Goal: Communication & Community: Answer question/provide support

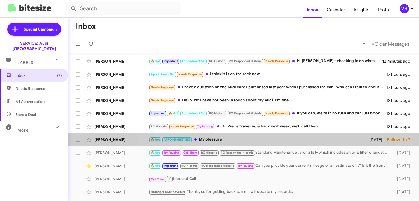
click at [253, 140] on div "🔥 Hot APPOINTMENT SET My pleasure" at bounding box center [256, 140] width 215 height 6
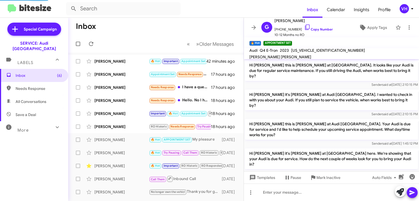
scroll to position [356, 0]
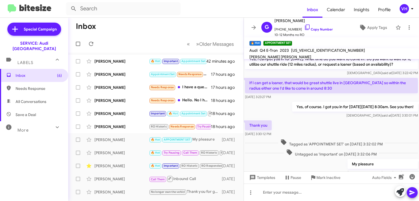
click at [98, 130] on div "Palesa Nicolini RO Historic Needs Response Try Pausing Hi! We're traveling & ba…" at bounding box center [156, 126] width 167 height 11
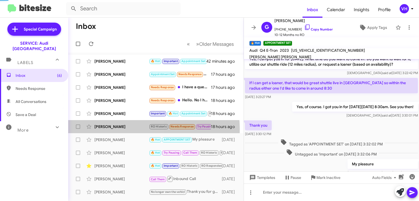
scroll to position [11, 0]
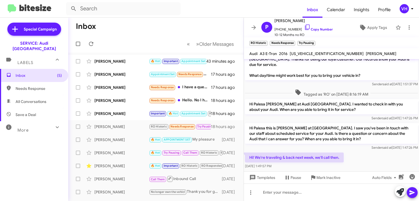
click at [314, 41] on span "×" at bounding box center [313, 40] width 3 height 7
click at [294, 41] on span "×" at bounding box center [293, 40] width 3 height 7
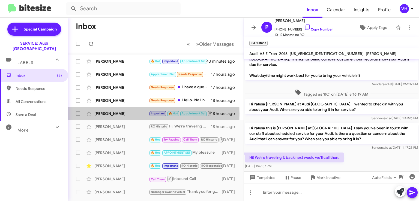
click at [112, 114] on div "[PERSON_NAME]" at bounding box center [121, 113] width 55 height 5
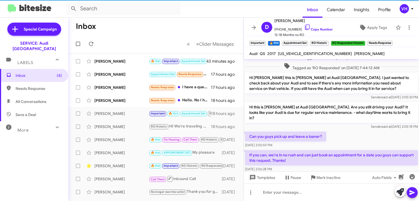
scroll to position [464, 0]
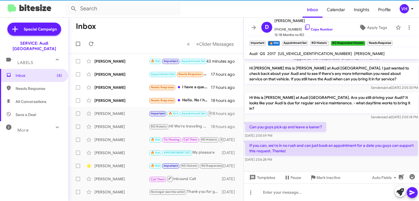
click at [304, 54] on span "WA1L2AFP2HA055910" at bounding box center [315, 53] width 74 height 5
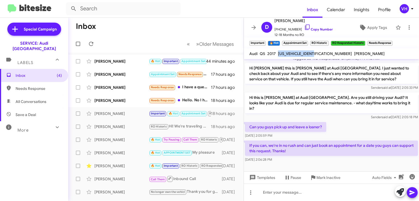
copy span "WA1L2AFP2HA055910"
drag, startPoint x: 265, startPoint y: 133, endPoint x: 296, endPoint y: 151, distance: 36.1
click at [296, 151] on div "If you can, we're in no rush and can just book an appointment for a date you gu…" at bounding box center [331, 152] width 173 height 22
click at [296, 157] on div "Sep 24, 2025, 2:06:28 PM" at bounding box center [331, 159] width 173 height 5
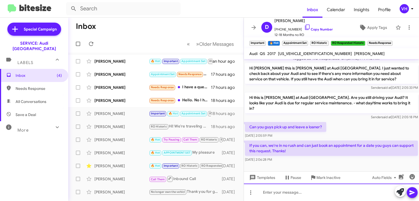
click at [305, 191] on div at bounding box center [331, 192] width 175 height 17
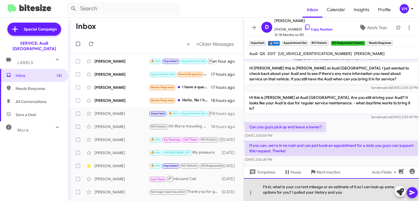
click at [286, 190] on div "First, what is your current mileage or an estimate of it so I can look up some …" at bounding box center [331, 189] width 175 height 23
click at [364, 191] on div "First, what is your current mileage or an estimate of it so I can look up some …" at bounding box center [331, 189] width 175 height 23
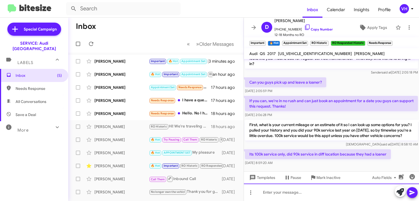
scroll to position [364, 0]
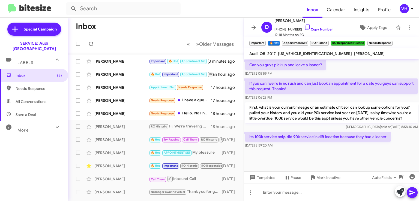
click at [302, 55] on span "WA1L2AFP2HA055910" at bounding box center [315, 53] width 74 height 5
copy span "WA1L2AFP2HA055910"
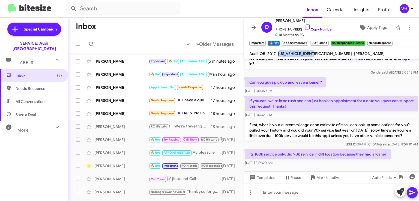
scroll to position [353, 0]
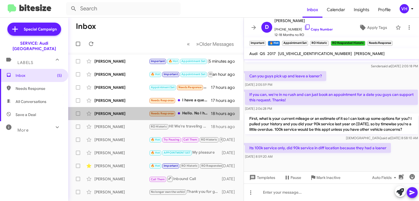
click at [117, 114] on div "Kathleen Armstead" at bounding box center [121, 113] width 55 height 5
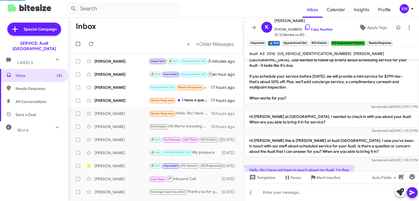
scroll to position [386, 0]
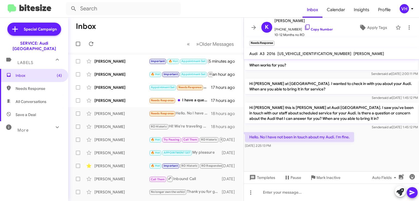
click at [368, 26] on span "Apply Tags" at bounding box center [377, 28] width 20 height 10
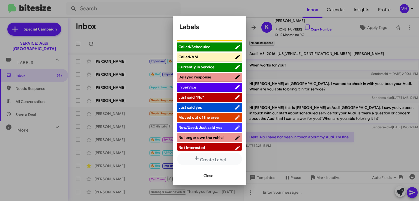
scroll to position [82, 0]
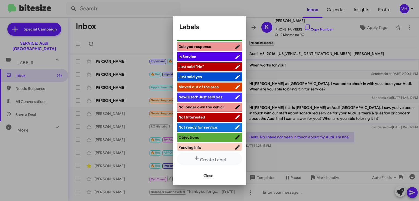
click at [210, 115] on span "Not Interested" at bounding box center [206, 117] width 56 height 5
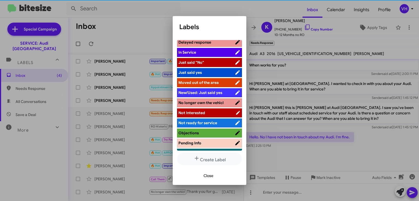
scroll to position [109, 0]
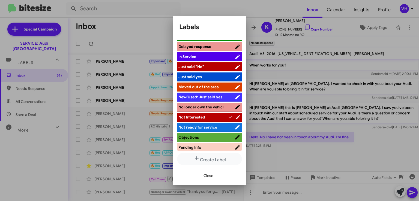
click at [212, 175] on span "Close" at bounding box center [208, 176] width 10 height 10
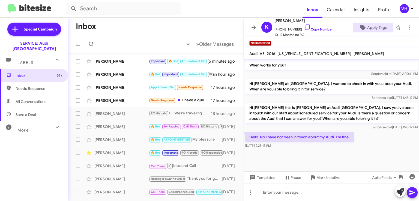
click at [138, 101] on div "Abraham Martinez" at bounding box center [121, 100] width 55 height 5
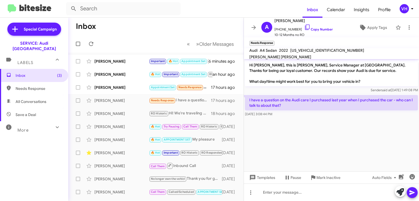
click at [307, 53] on span "WAUBBAF45NN011327" at bounding box center [327, 50] width 74 height 5
copy span "WAUBBAF45NN011327"
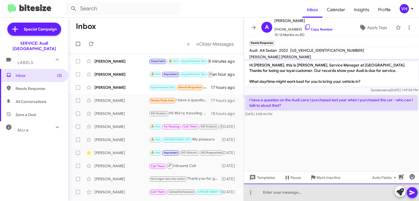
click at [342, 191] on div at bounding box center [331, 192] width 175 height 17
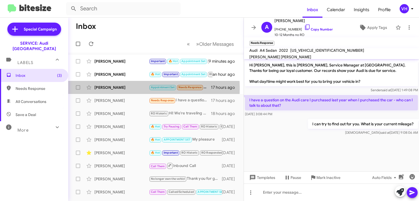
click at [117, 88] on div "John Maxey" at bounding box center [121, 87] width 55 height 5
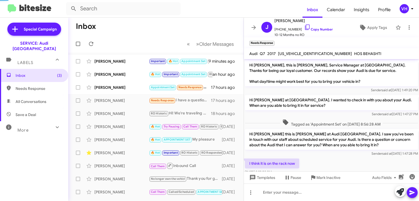
scroll to position [11, 0]
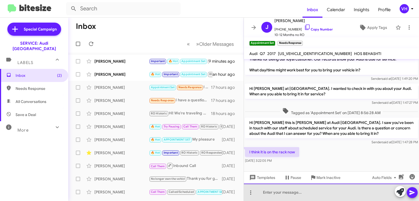
click at [312, 190] on div at bounding box center [331, 192] width 175 height 17
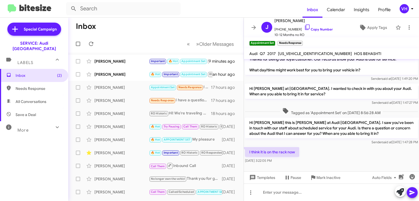
click at [310, 56] on span "WA1LAAF73HD019189" at bounding box center [315, 53] width 74 height 5
copy span "WA1LAAF73HD019189"
click at [362, 27] on icon at bounding box center [362, 27] width 5 height 5
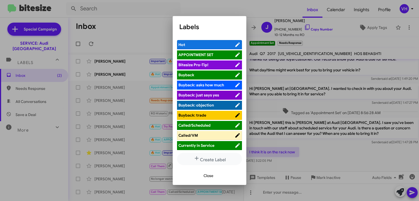
click at [218, 53] on span "APPOINTMENT SET" at bounding box center [206, 54] width 56 height 5
click at [213, 174] on span "Close" at bounding box center [208, 176] width 10 height 10
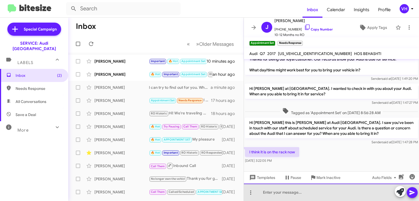
click at [286, 191] on div at bounding box center [331, 192] width 175 height 17
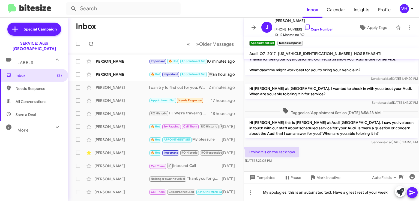
click at [413, 191] on icon at bounding box center [412, 193] width 7 height 7
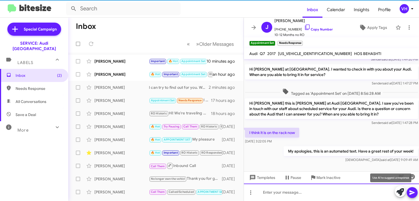
scroll to position [32, 0]
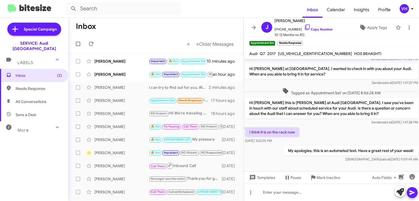
click at [301, 41] on span "×" at bounding box center [301, 40] width 3 height 7
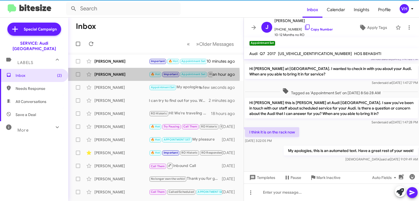
click at [118, 76] on div "[PERSON_NAME]" at bounding box center [121, 74] width 55 height 5
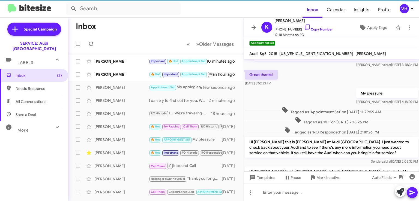
scroll to position [265, 0]
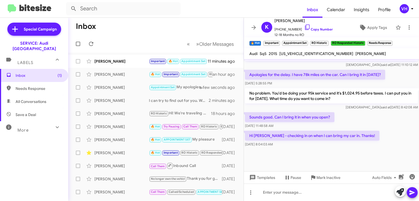
drag, startPoint x: 289, startPoint y: 144, endPoint x: 276, endPoint y: 136, distance: 16.0
click at [276, 136] on div "Hi Steven - checking in on when I can bring my car in. Thanks! Sep 25, 2025, 8:…" at bounding box center [312, 139] width 134 height 16
click at [272, 128] on span "Sep 24, 2025, 11:48:58 AM" at bounding box center [259, 126] width 28 height 4
click at [299, 94] on p "No problem. You'd be doing your 95k service and it's $1,024.95 before taxes. I …" at bounding box center [331, 95] width 173 height 15
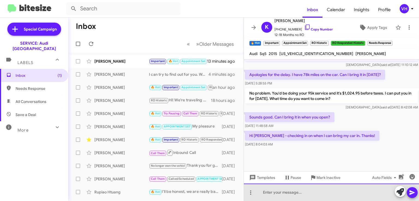
click at [336, 191] on div at bounding box center [331, 192] width 175 height 17
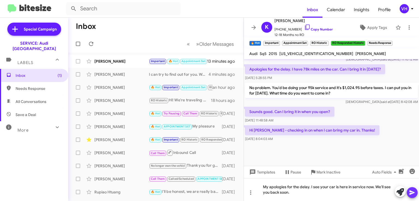
click at [412, 191] on icon at bounding box center [411, 193] width 5 height 5
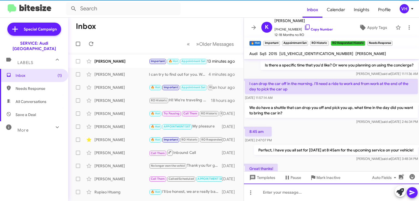
scroll to position [27, 0]
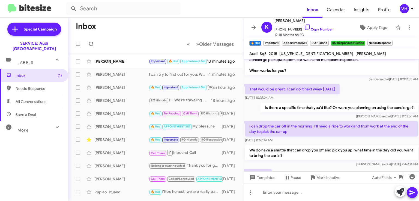
click at [392, 42] on span "×" at bounding box center [390, 40] width 3 height 7
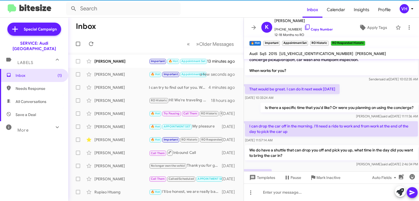
click at [364, 40] on span "×" at bounding box center [363, 40] width 3 height 7
click at [328, 40] on span "×" at bounding box center [327, 40] width 3 height 7
click at [279, 41] on span "×" at bounding box center [278, 40] width 3 height 7
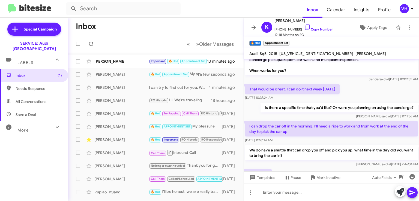
click at [118, 58] on div "Dakota Mckenzie Important 🔥 Hot Appointment Set RO Historic RO Responded Histor…" at bounding box center [156, 61] width 167 height 11
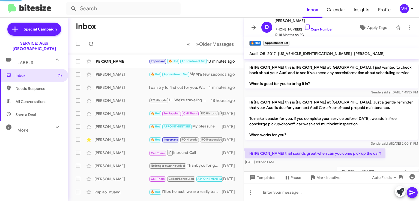
scroll to position [364, 0]
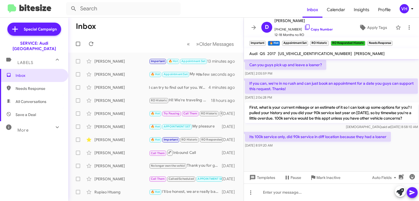
click at [262, 149] on div at bounding box center [331, 162] width 175 height 27
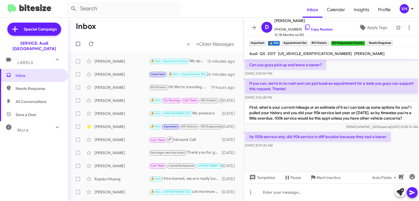
drag, startPoint x: 304, startPoint y: 21, endPoint x: 275, endPoint y: 22, distance: 28.7
click at [275, 22] on span "[PERSON_NAME]" at bounding box center [303, 20] width 58 height 7
copy span "[PERSON_NAME]"
click at [257, 103] on p "First, what is your current mileage or an estimate of it so I can look up some …" at bounding box center [331, 113] width 173 height 21
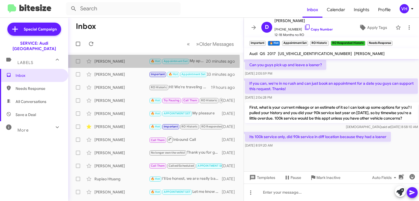
click at [113, 62] on div "[PERSON_NAME]" at bounding box center [121, 61] width 55 height 5
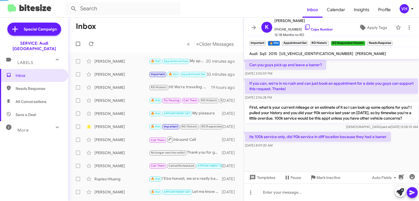
scroll to position [296, 0]
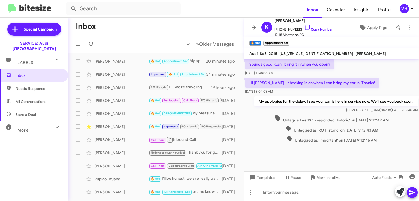
click at [106, 73] on div "[PERSON_NAME]" at bounding box center [121, 74] width 55 height 5
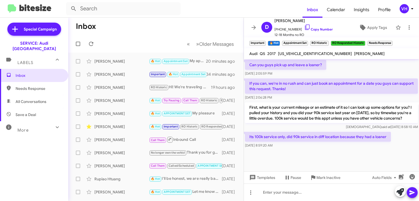
click at [112, 89] on div "[PERSON_NAME]" at bounding box center [121, 87] width 55 height 5
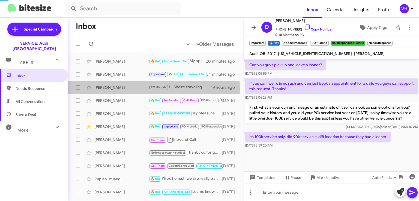
scroll to position [35, 0]
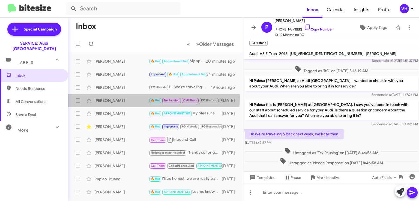
click at [112, 97] on div "Jonnette Jones 🔥 Hot Try Pausing Call Them RO Historic RO Responded Historic St…" at bounding box center [156, 100] width 167 height 11
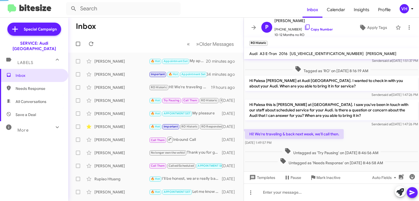
scroll to position [236, 0]
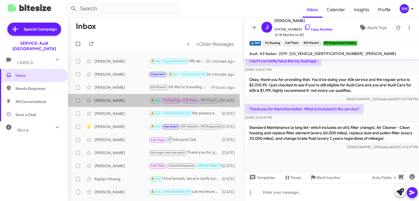
click at [122, 101] on div "[PERSON_NAME]" at bounding box center [121, 100] width 55 height 5
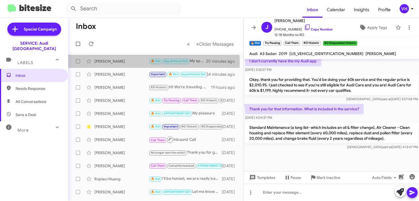
click at [129, 63] on div "[PERSON_NAME]" at bounding box center [121, 61] width 55 height 5
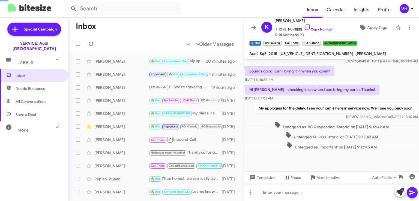
scroll to position [214, 0]
click at [121, 75] on div "[PERSON_NAME]" at bounding box center [121, 74] width 55 height 5
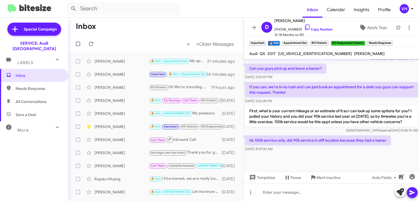
scroll to position [217, 0]
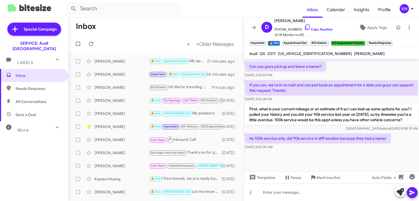
drag, startPoint x: 371, startPoint y: 137, endPoint x: 273, endPoint y: 131, distance: 98.3
click at [274, 131] on div "Thursday is great thank you! Aug 5, 2024, 10:49:02 AM Our drivers leave and pic…" at bounding box center [331, 0] width 175 height 302
click at [272, 131] on div "Veda said at Sep 25, 2025, 8:58:10 AM" at bounding box center [331, 128] width 173 height 5
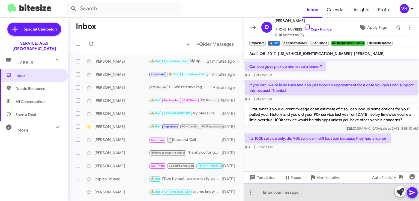
click at [355, 191] on div at bounding box center [331, 192] width 175 height 17
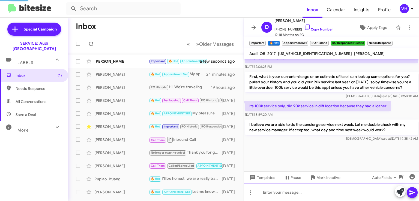
scroll to position [348, 0]
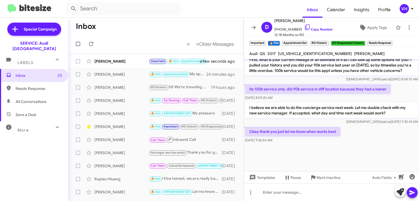
click at [283, 118] on p "I believe we are able to do the concierge service next week. Let me double chec…" at bounding box center [331, 110] width 173 height 15
click at [124, 76] on div "[PERSON_NAME]" at bounding box center [121, 74] width 55 height 5
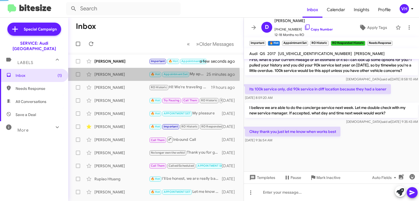
scroll to position [296, 0]
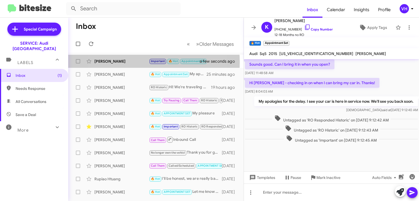
click at [129, 62] on div "[PERSON_NAME]" at bounding box center [121, 61] width 55 height 5
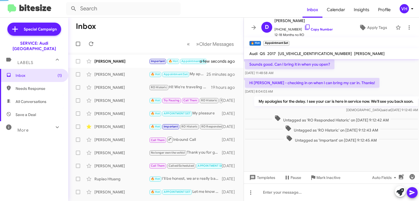
scroll to position [348, 0]
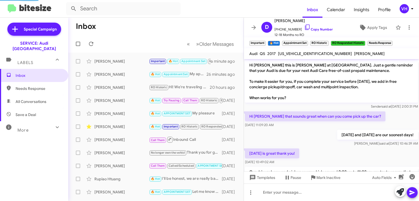
scroll to position [337, 0]
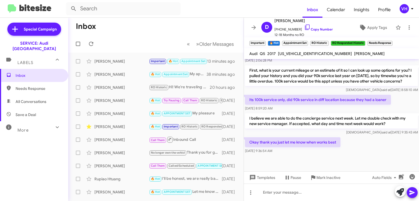
click at [274, 164] on div at bounding box center [331, 168] width 175 height 27
click at [298, 54] on span "[US_VEHICLE_IDENTIFICATION_NUMBER]" at bounding box center [315, 53] width 74 height 5
copy span "WA1L2AFP2HA055910"
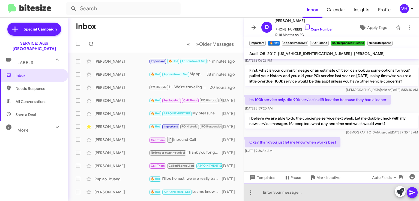
click at [269, 196] on div at bounding box center [331, 192] width 175 height 17
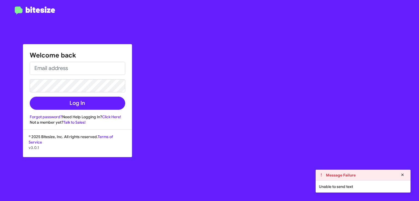
type input "veda.houngviengkham@swickard.com"
click at [406, 175] on button at bounding box center [403, 175] width 10 height 8
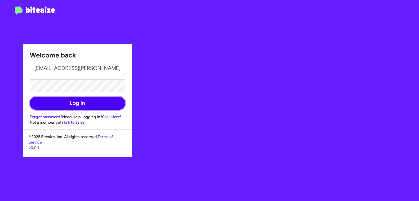
click at [89, 101] on button "Log In" at bounding box center [77, 103] width 95 height 13
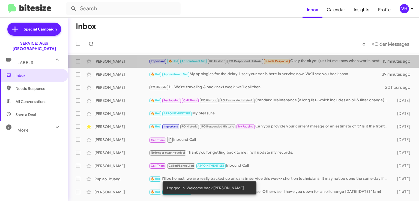
click at [323, 59] on div "Important 🔥 Hot Appointment Set RO Historic RO Responded Historic Needs Respons…" at bounding box center [265, 61] width 233 height 6
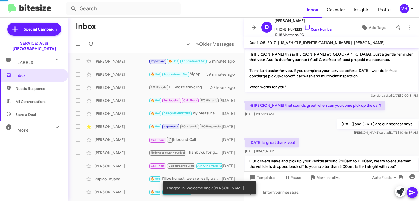
scroll to position [337, 0]
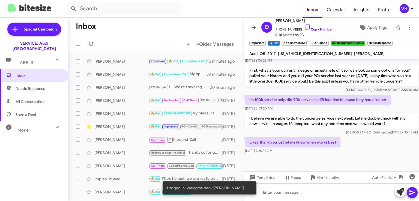
click at [302, 190] on div at bounding box center [331, 192] width 175 height 17
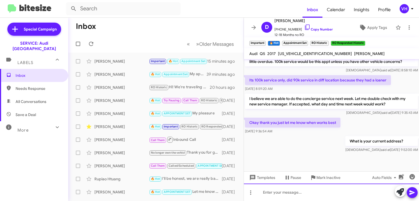
scroll to position [587, 0]
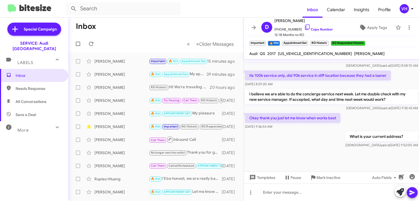
click at [302, 149] on div at bounding box center [331, 167] width 175 height 37
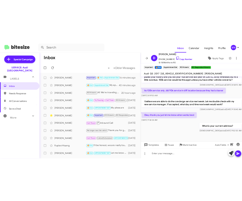
scroll to position [597, 0]
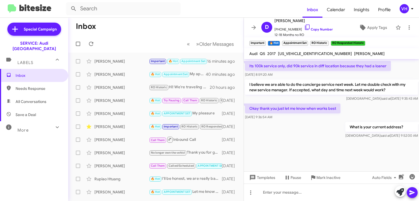
drag, startPoint x: 304, startPoint y: 20, endPoint x: 275, endPoint y: 22, distance: 29.2
click at [275, 22] on span "[PERSON_NAME]" at bounding box center [303, 20] width 58 height 7
drag, startPoint x: 276, startPoint y: 22, endPoint x: 316, endPoint y: 132, distance: 117.3
click at [316, 132] on div "What is your current address? Veda said at Sep 25, 2025, 9:52:00 AM" at bounding box center [331, 130] width 175 height 19
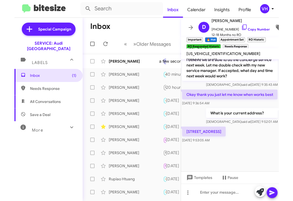
scroll to position [397, 0]
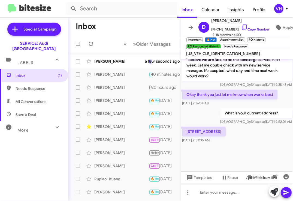
drag, startPoint x: 264, startPoint y: 57, endPoint x: 237, endPoint y: 73, distance: 31.4
click at [237, 73] on p "I believe we are able to do the concierge service next week. Let me double chec…" at bounding box center [237, 68] width 110 height 26
click at [282, 39] on div "Important × 🔥 Hot × Appointment Set × RO Historic × RO Responded Historic × Nee…" at bounding box center [237, 43] width 104 height 14
click at [236, 54] on span "WA1L2AFP2HA055910" at bounding box center [224, 53] width 74 height 5
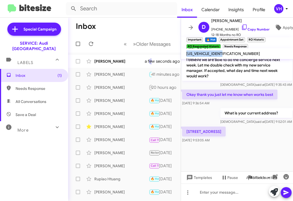
copy span "WA1L2AFP2HA055910"
click at [250, 27] on link "Copy Number" at bounding box center [255, 29] width 29 height 4
copy span "WA1L2AFP2HA055910"
drag, startPoint x: 244, startPoint y: 132, endPoint x: 184, endPoint y: 134, distance: 60.0
click at [184, 134] on p "135 amber valley drive, Orinda ca" at bounding box center [204, 132] width 44 height 10
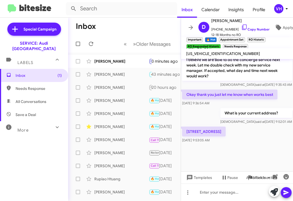
drag, startPoint x: 196, startPoint y: 131, endPoint x: 231, endPoint y: 119, distance: 37.0
click at [231, 119] on div "What is your current address? Veda said at Sep 25, 2025, 9:52:01 AM" at bounding box center [256, 116] width 72 height 16
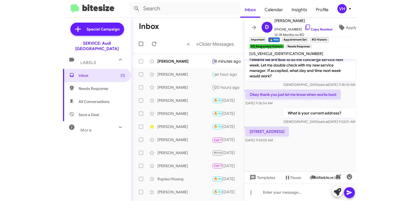
scroll to position [315, 0]
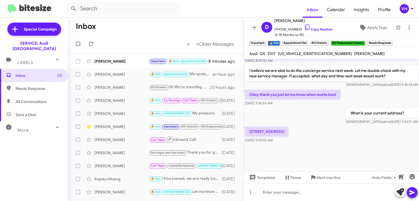
click at [124, 59] on div "[PERSON_NAME]" at bounding box center [121, 61] width 55 height 5
click at [312, 141] on div "135 amber valley drive, Orinda ca Sep 25, 2025, 9:53:05 AM" at bounding box center [331, 135] width 175 height 19
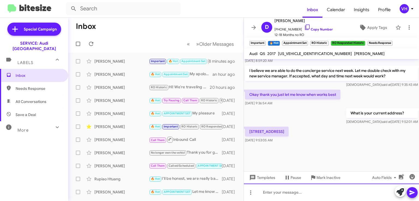
click at [339, 190] on div at bounding box center [331, 192] width 175 height 17
click at [316, 193] on div "Thank you for confirming. We can do next" at bounding box center [331, 192] width 175 height 17
click at [342, 193] on div "Thank you for confirming. We can do next" at bounding box center [331, 192] width 175 height 17
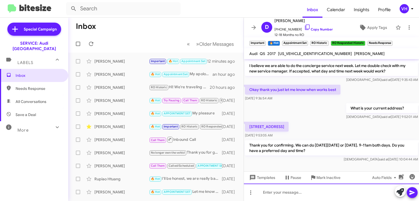
scroll to position [642, 0]
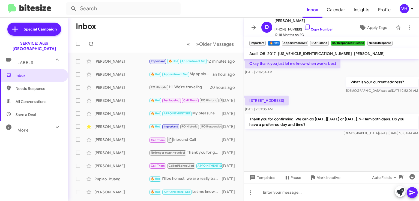
click at [391, 41] on span "×" at bounding box center [390, 40] width 3 height 7
click at [326, 41] on span "×" at bounding box center [327, 40] width 3 height 7
click at [265, 41] on span "×" at bounding box center [264, 40] width 3 height 7
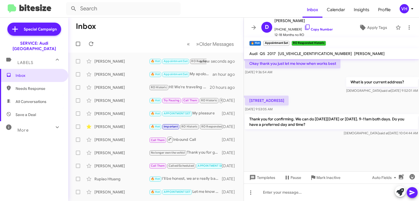
click at [128, 79] on div "Katie Hsia 🔥 Hot Appointment Set My apologies for the delay. I see your car is …" at bounding box center [156, 74] width 167 height 11
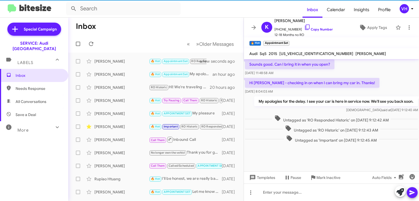
click at [129, 85] on div "[PERSON_NAME]" at bounding box center [121, 87] width 55 height 5
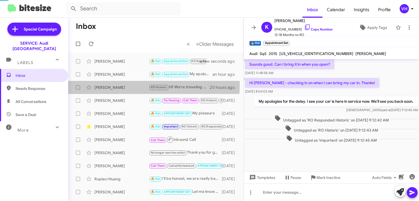
scroll to position [35, 0]
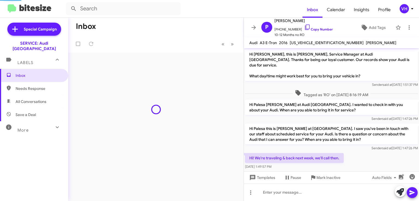
scroll to position [24, 0]
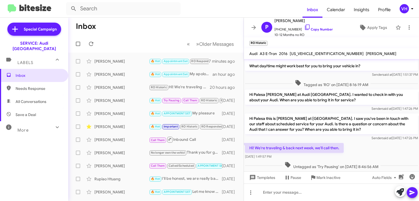
scroll to position [35, 0]
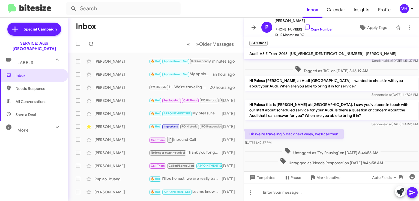
click at [118, 59] on div "[PERSON_NAME]" at bounding box center [121, 61] width 55 height 5
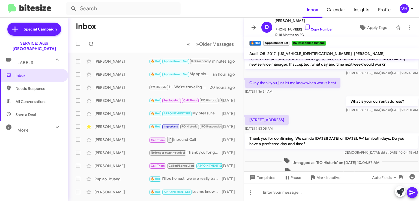
scroll to position [209, 0]
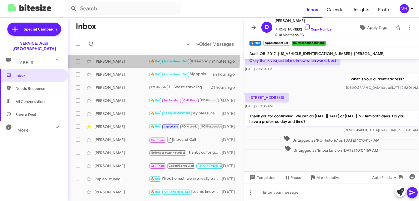
click at [132, 61] on div "[PERSON_NAME]" at bounding box center [121, 61] width 55 height 5
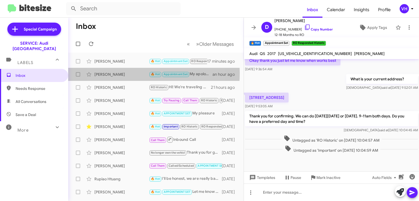
click at [128, 73] on div "[PERSON_NAME]" at bounding box center [121, 74] width 55 height 5
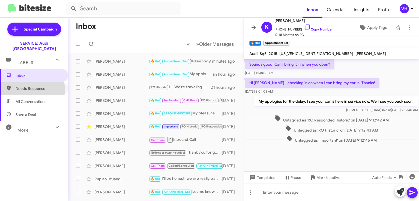
click at [22, 87] on span "Needs Response" at bounding box center [34, 88] width 68 height 13
type input "in:needs-response"
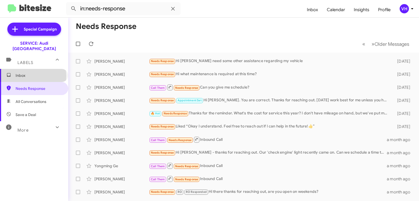
click at [33, 73] on span "Inbox" at bounding box center [39, 75] width 46 height 5
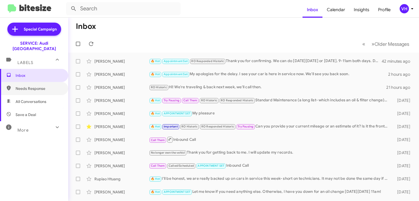
click at [39, 86] on span "Needs Response" at bounding box center [39, 88] width 46 height 5
type input "in:needs-response"
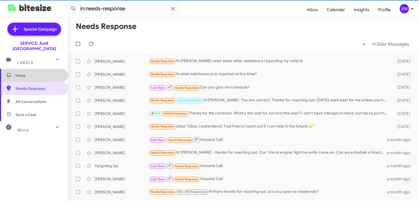
click at [41, 73] on span "Inbox" at bounding box center [34, 75] width 68 height 13
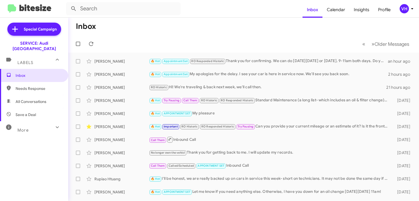
click at [319, 59] on div "🔥 Hot Appointment Set RO Responded Historic Thank you for confirming. We can do…" at bounding box center [268, 61] width 239 height 6
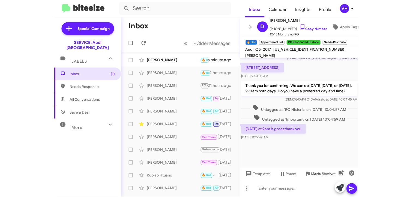
scroll to position [326, 0]
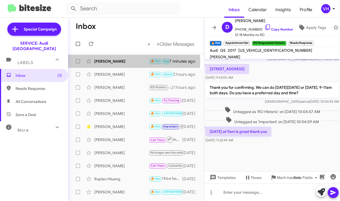
click at [122, 61] on div "[PERSON_NAME]" at bounding box center [121, 61] width 55 height 5
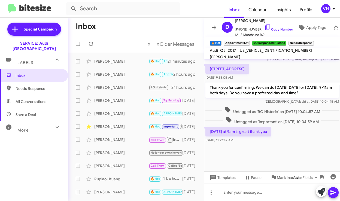
click at [329, 76] on div "[STREET_ADDRESS] [DATE] 9:53:05 AM" at bounding box center [273, 72] width 136 height 19
click at [286, 192] on div at bounding box center [273, 192] width 136 height 17
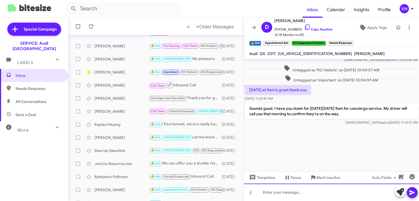
scroll to position [710, 0]
